Goal: Task Accomplishment & Management: Use online tool/utility

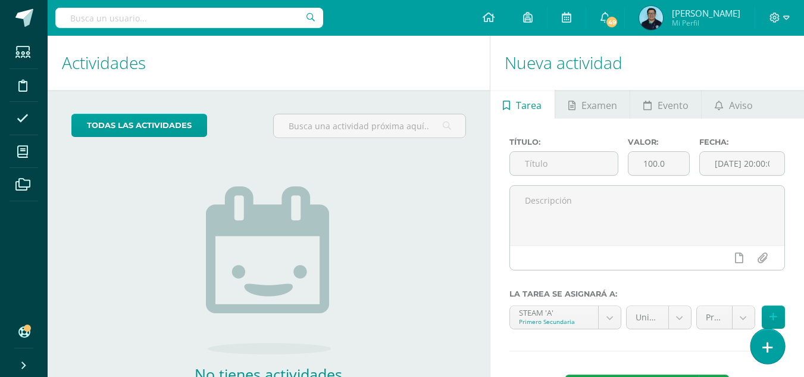
click at [766, 351] on icon at bounding box center [767, 347] width 11 height 14
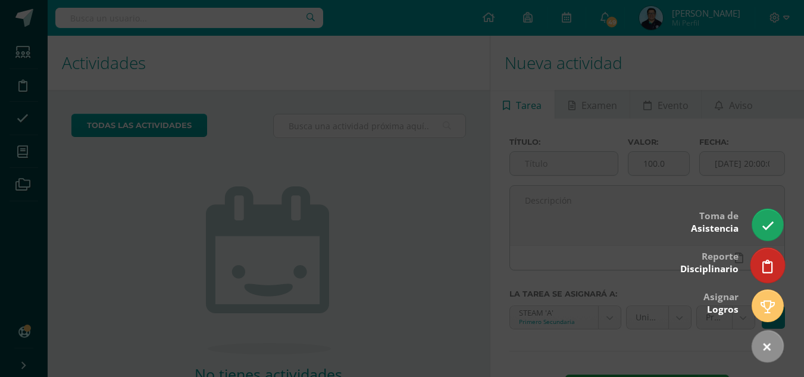
click at [765, 262] on icon at bounding box center [767, 267] width 11 height 14
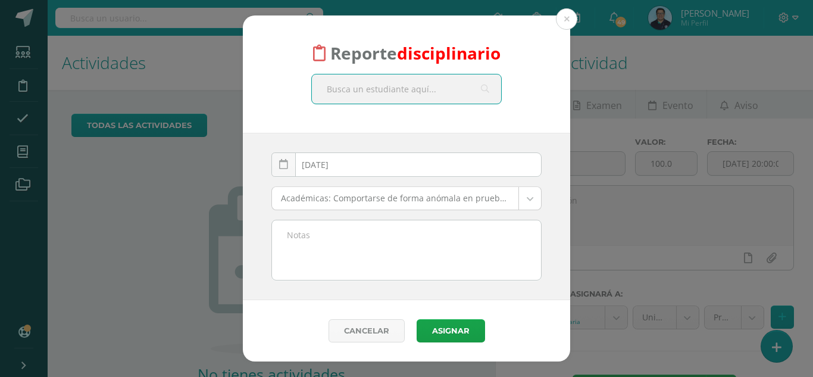
type input "v"
type input "[PERSON_NAME]"
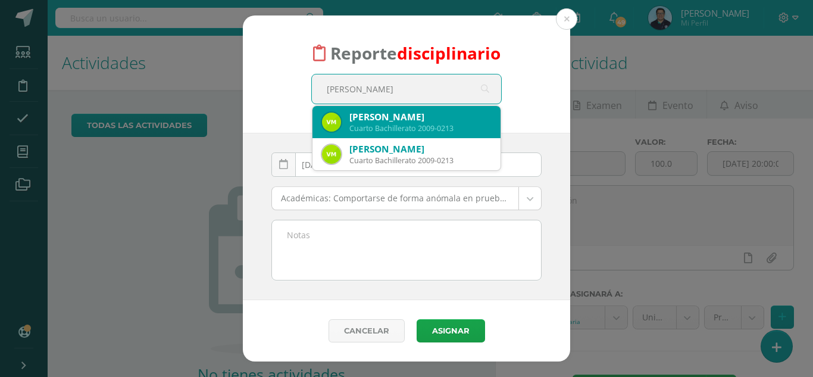
click at [404, 117] on div "[PERSON_NAME]" at bounding box center [420, 117] width 142 height 12
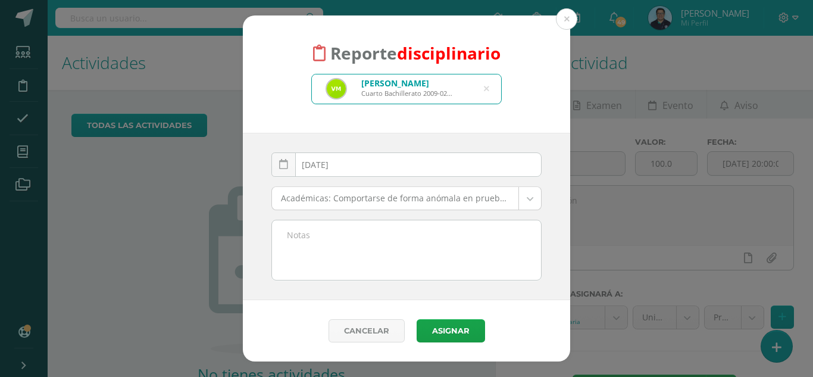
click at [392, 202] on body "Reporte disciplinario [PERSON_NAME] Cuarto Bachillerato 2009-0213 [PERSON_NAME]…" at bounding box center [406, 188] width 813 height 377
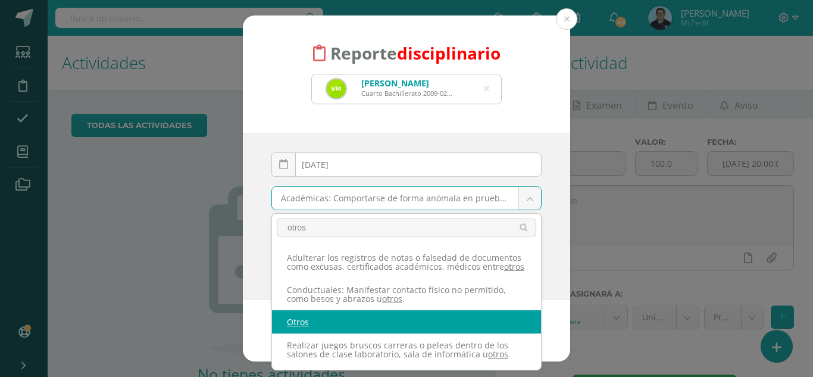
type input "otros"
select select "27"
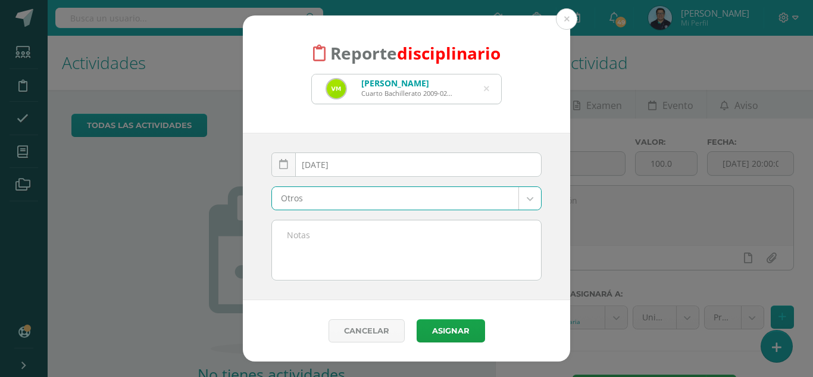
click at [324, 257] on textarea at bounding box center [406, 250] width 269 height 60
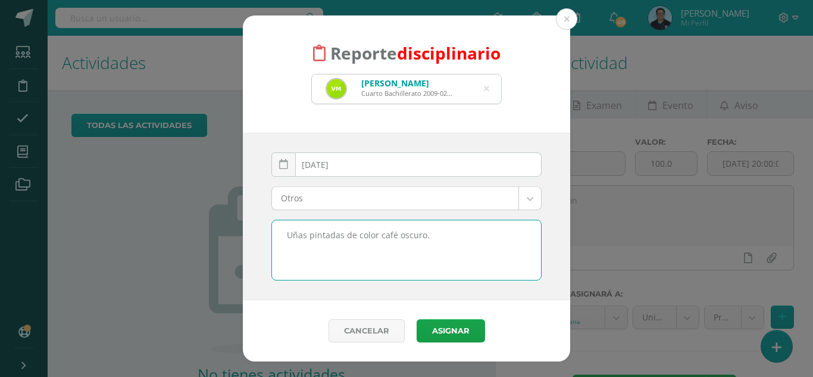
type textarea "Uñas pintadas de color café oscuro."
click at [447, 327] on button "Asignar" at bounding box center [451, 330] width 68 height 23
